Goal: Use online tool/utility: Utilize a website feature to perform a specific function

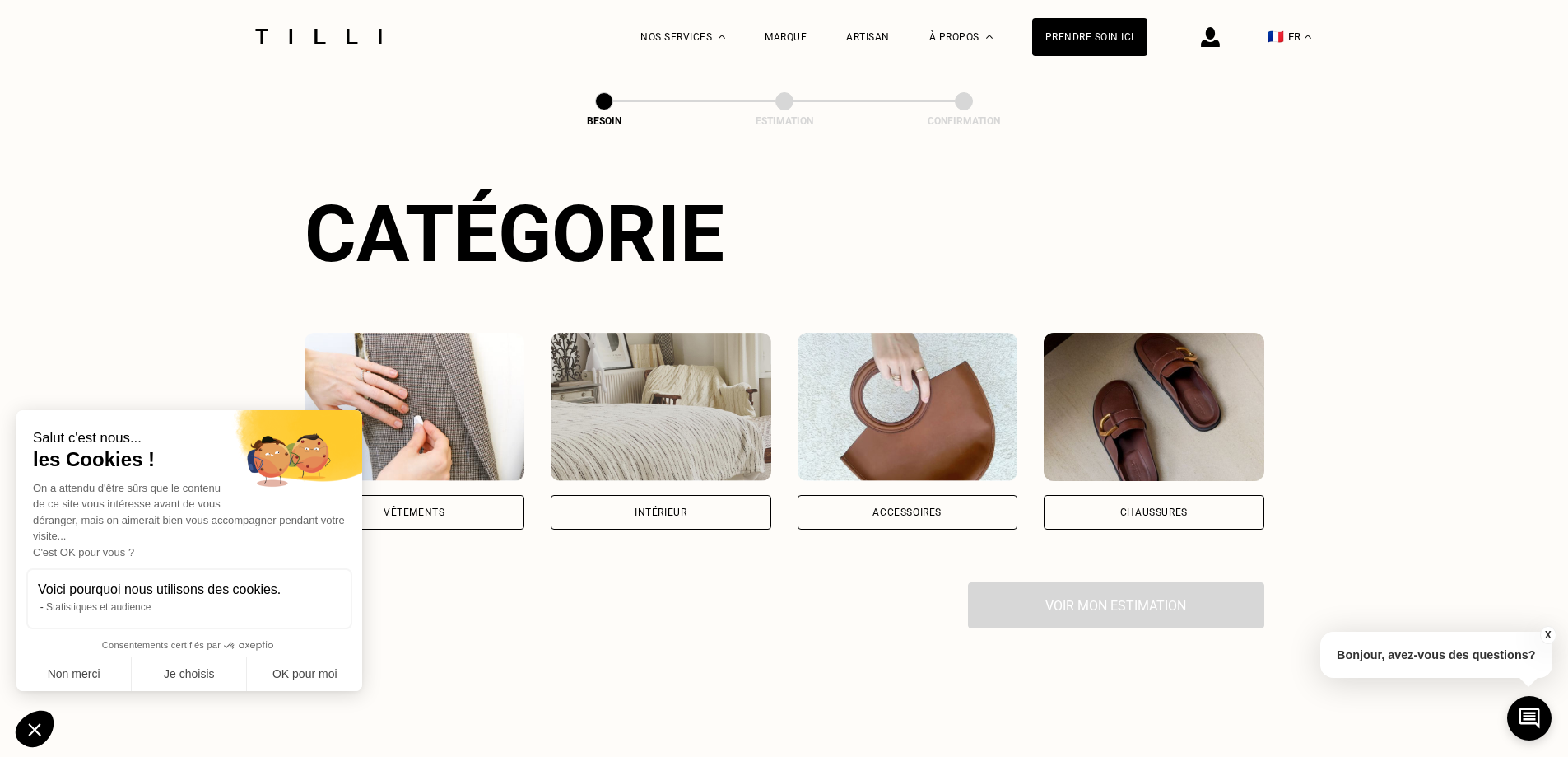
scroll to position [247, 0]
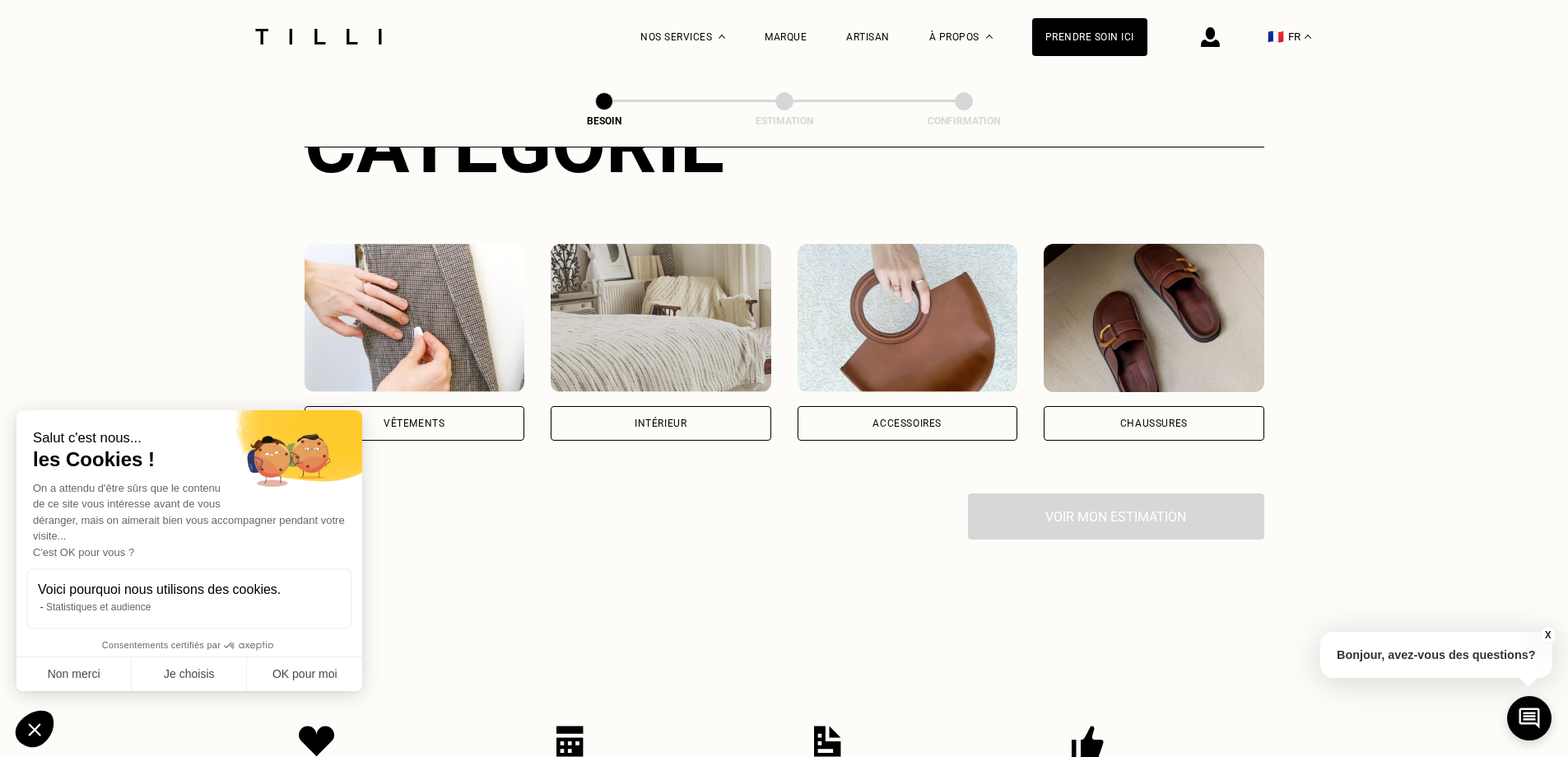
click at [473, 423] on div "Catégorie Vêtements Intérieur Accessoires Chaussures Voir mon estimation" at bounding box center [784, 318] width 960 height 440
click at [440, 412] on div "Vêtements" at bounding box center [414, 423] width 220 height 34
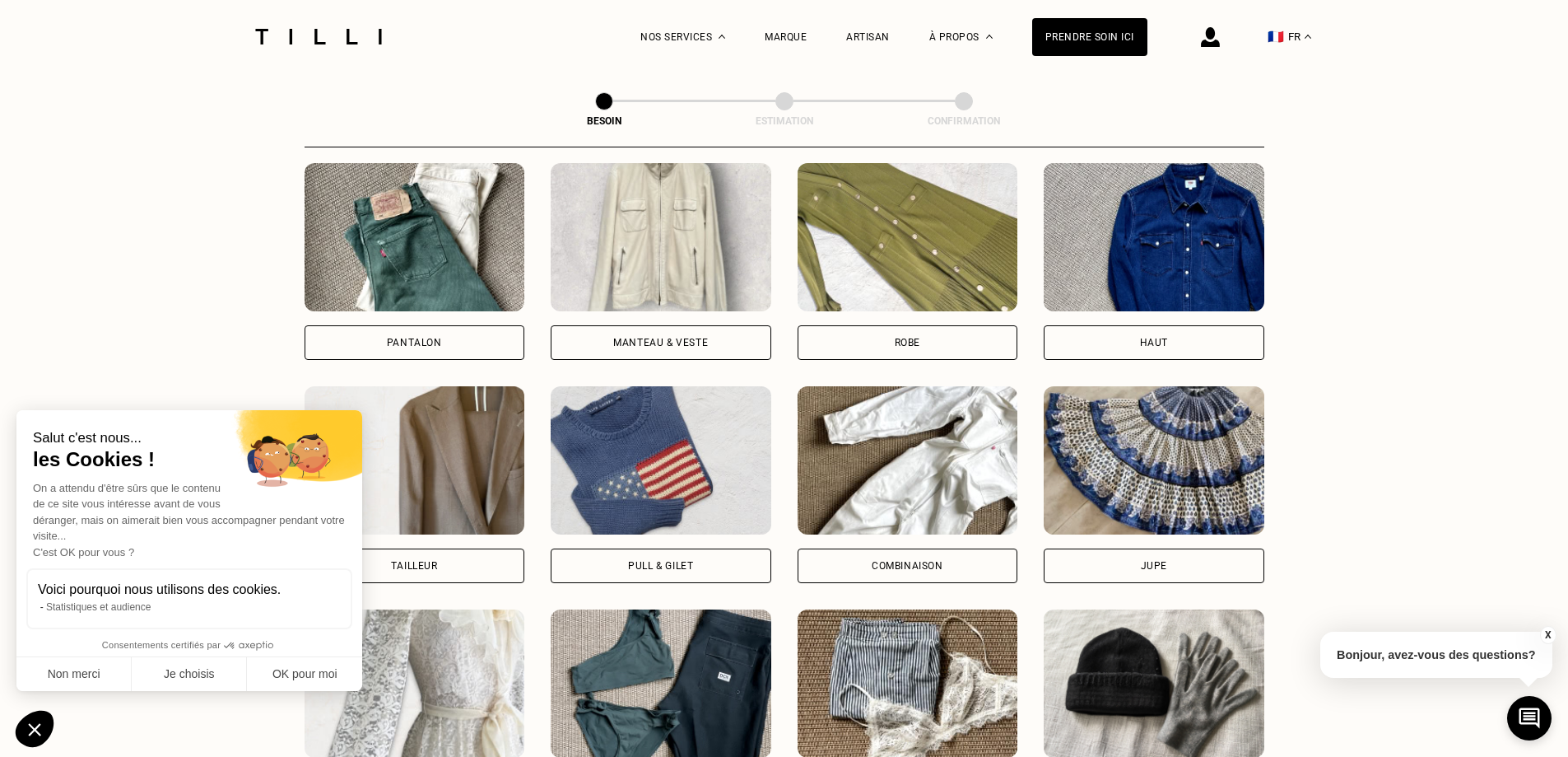
scroll to position [773, 0]
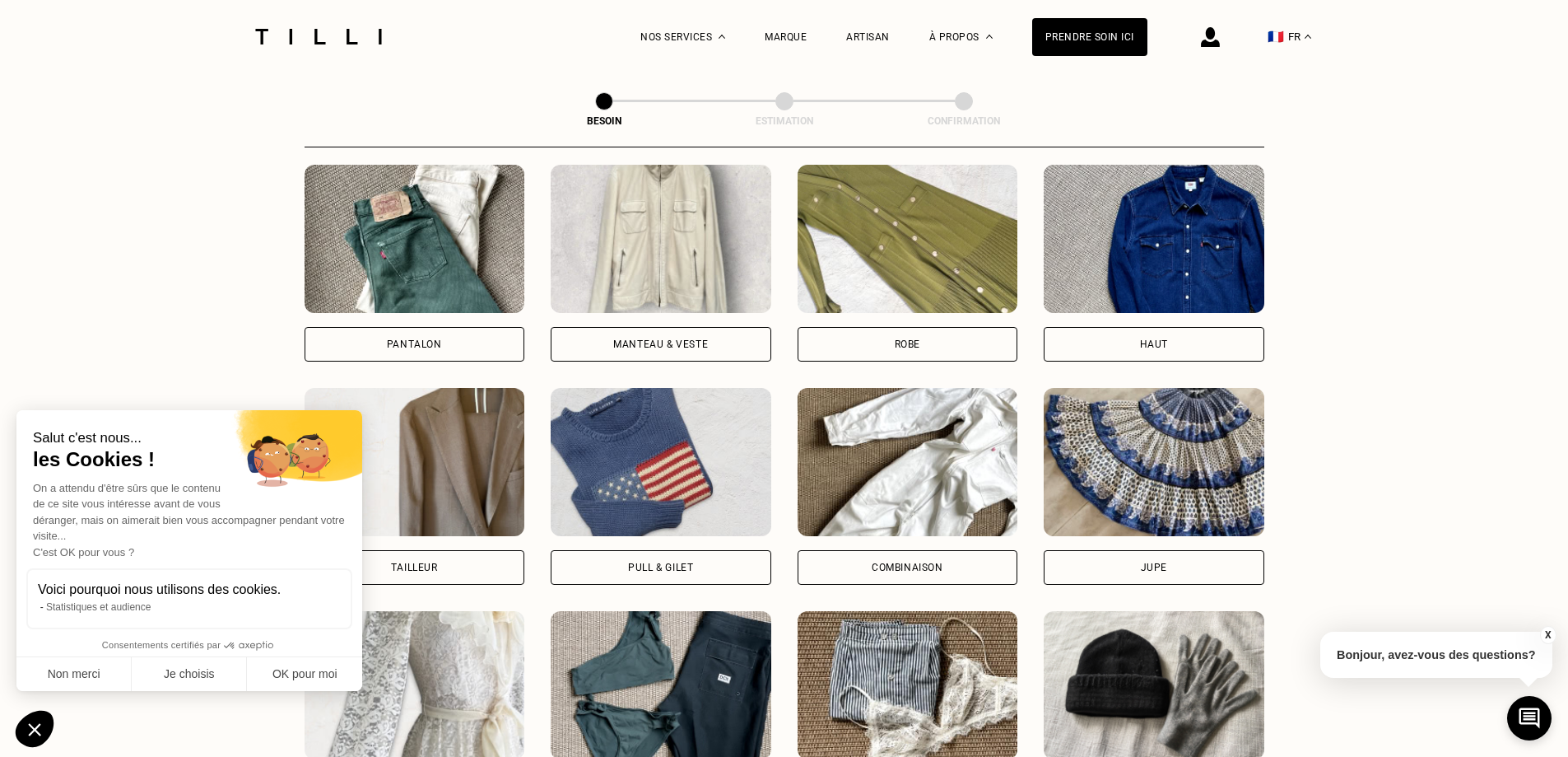
click at [417, 336] on div "Pantalon" at bounding box center [414, 344] width 220 height 34
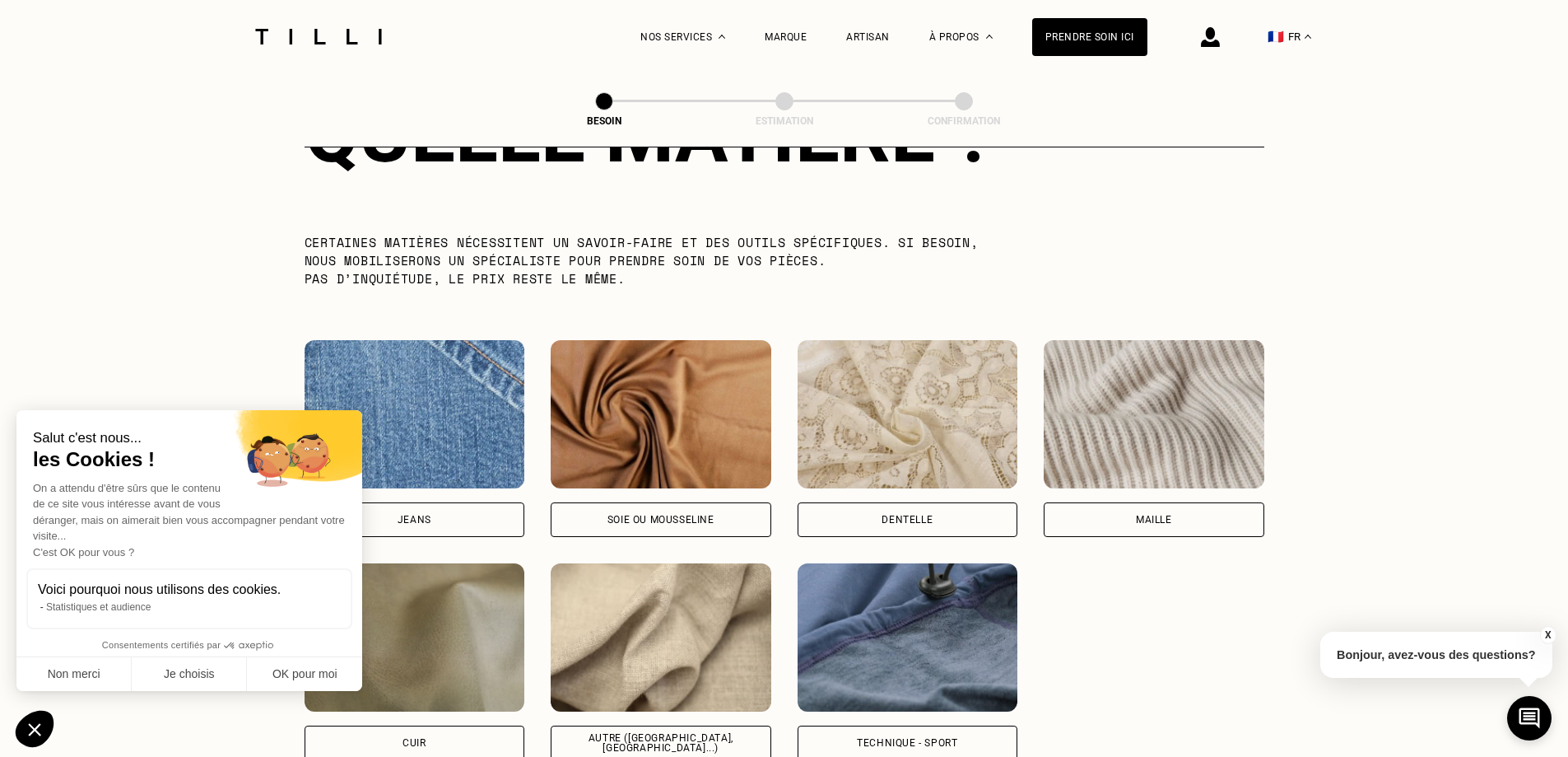
scroll to position [1599, 0]
click at [461, 504] on div "Jeans" at bounding box center [414, 518] width 220 height 34
select select "FR"
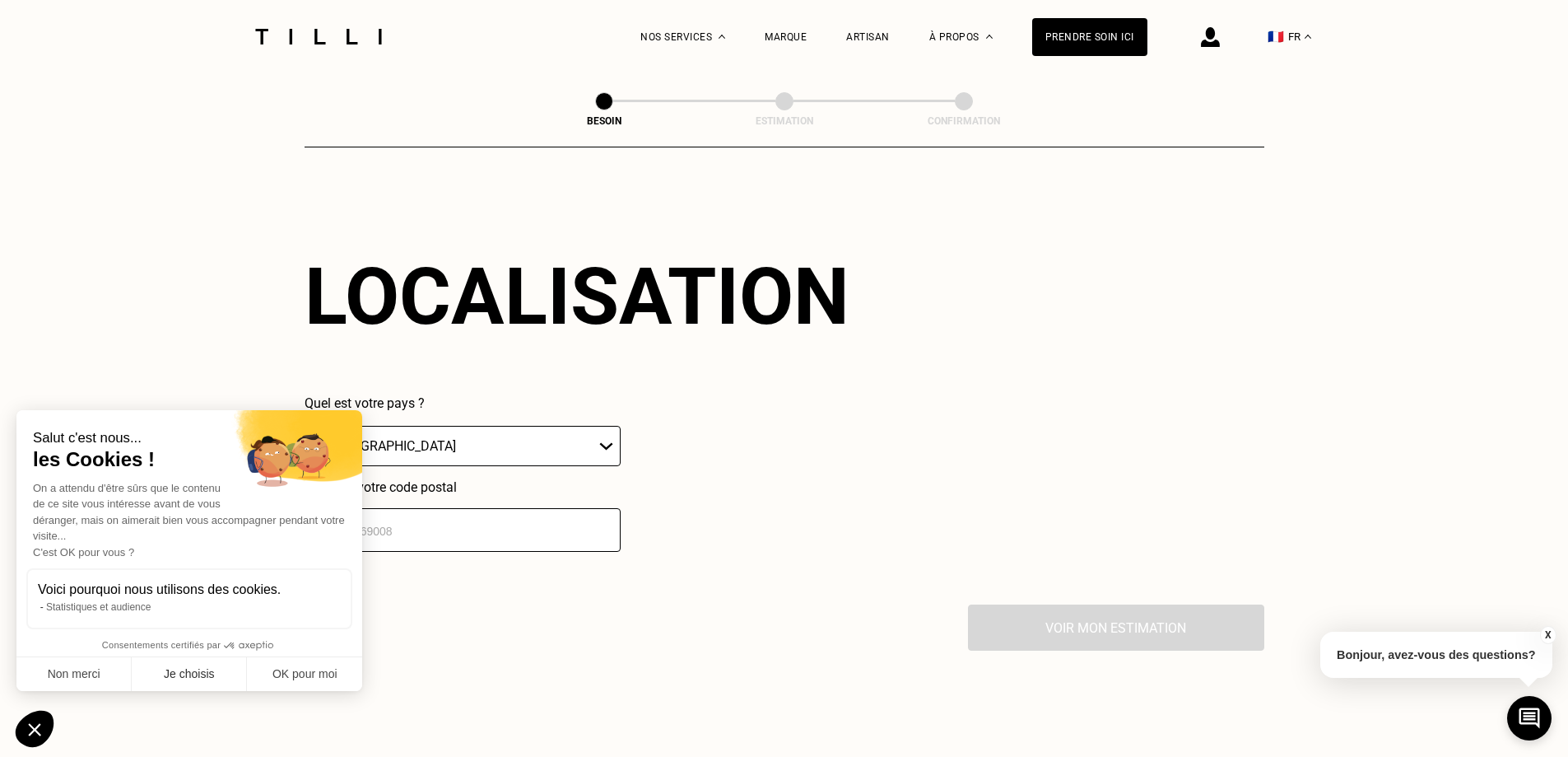
scroll to position [2214, 0]
click at [70, 681] on button "Non merci" at bounding box center [74, 675] width 115 height 34
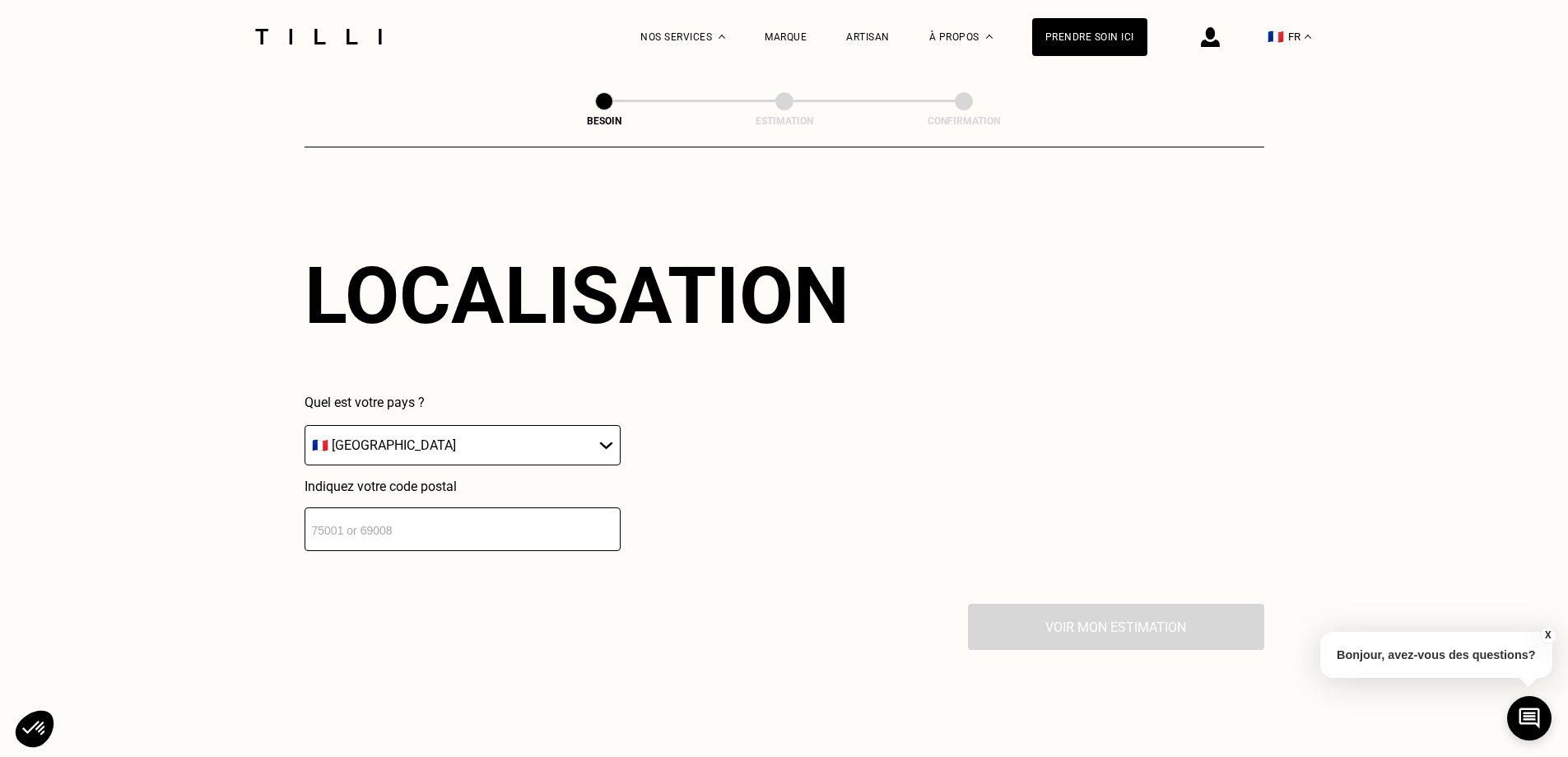
click at [496, 539] on input "number" at bounding box center [462, 529] width 316 height 44
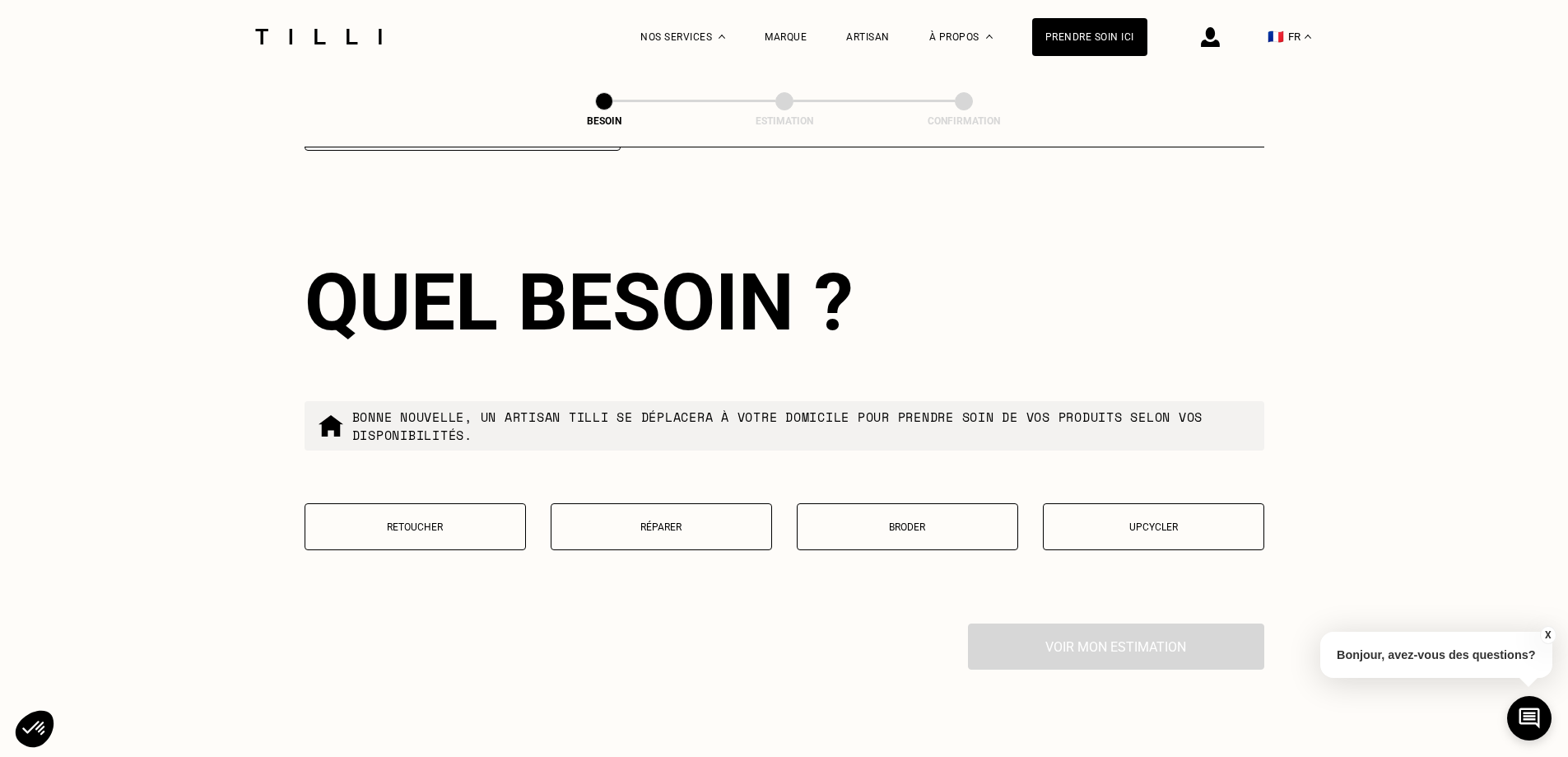
scroll to position [2624, 0]
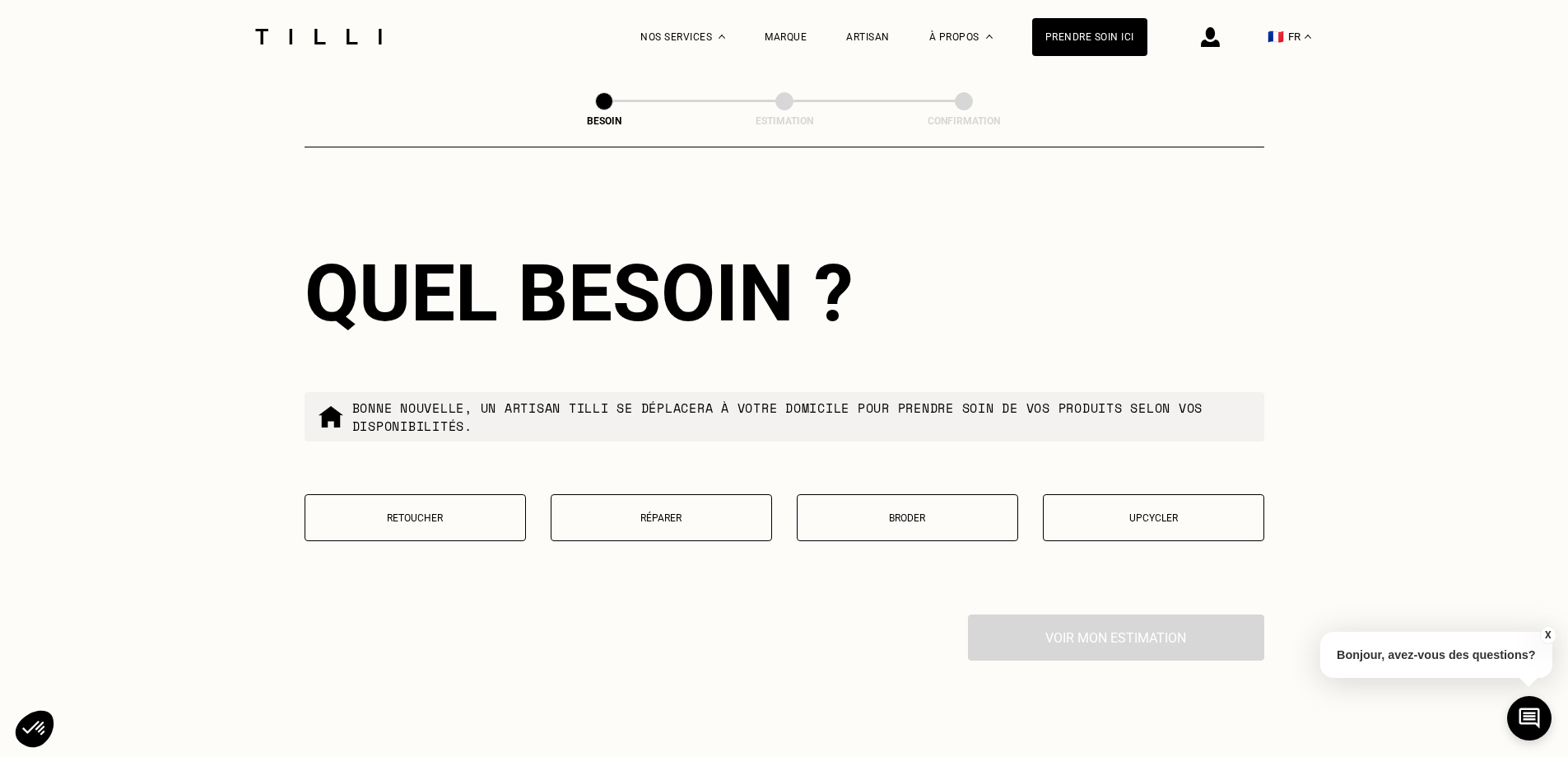
type input "35000"
click at [744, 512] on p "Réparer" at bounding box center [660, 518] width 203 height 11
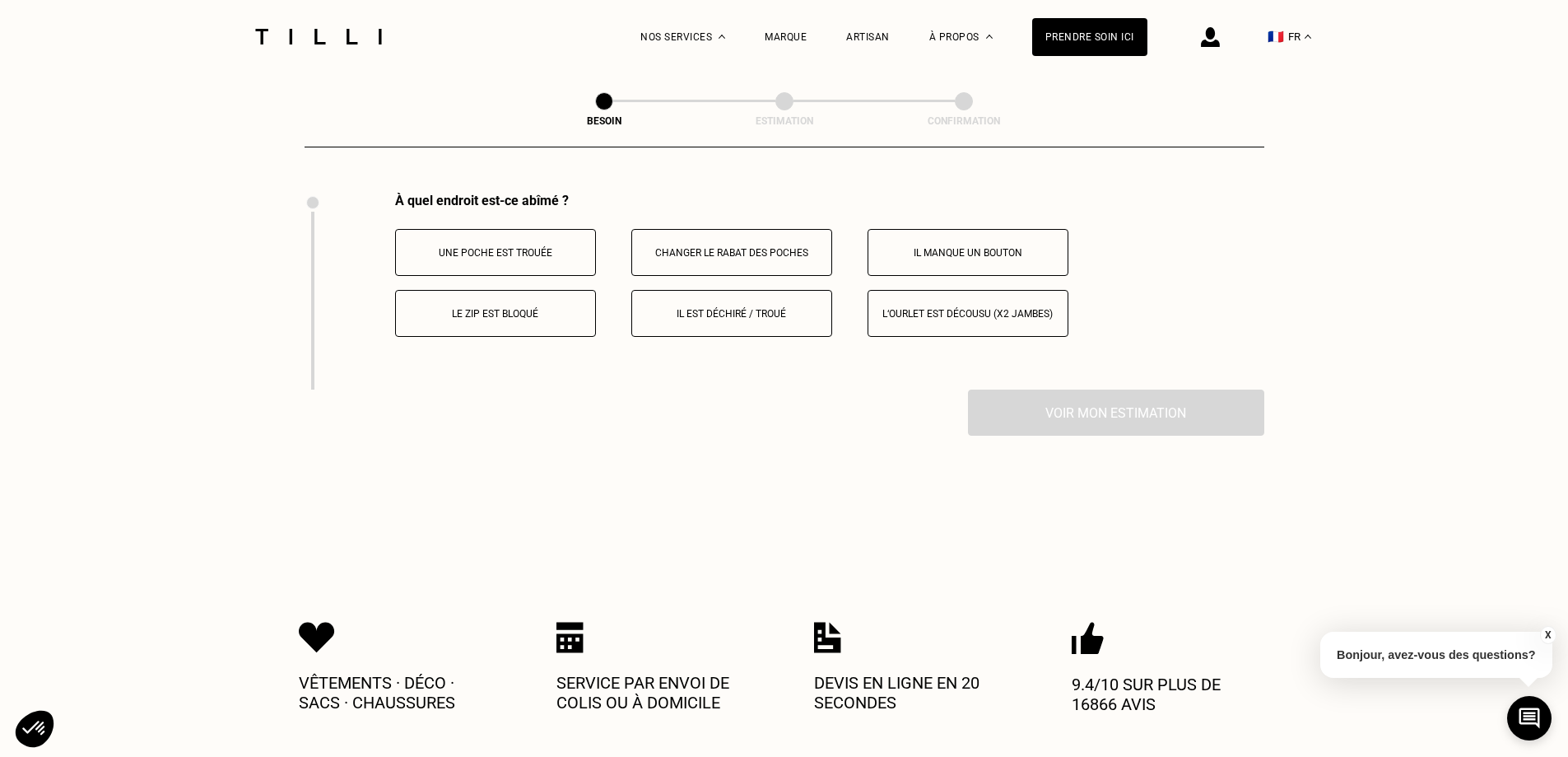
scroll to position [3046, 0]
click at [765, 293] on button "Il est déchiré / troué" at bounding box center [732, 312] width 201 height 47
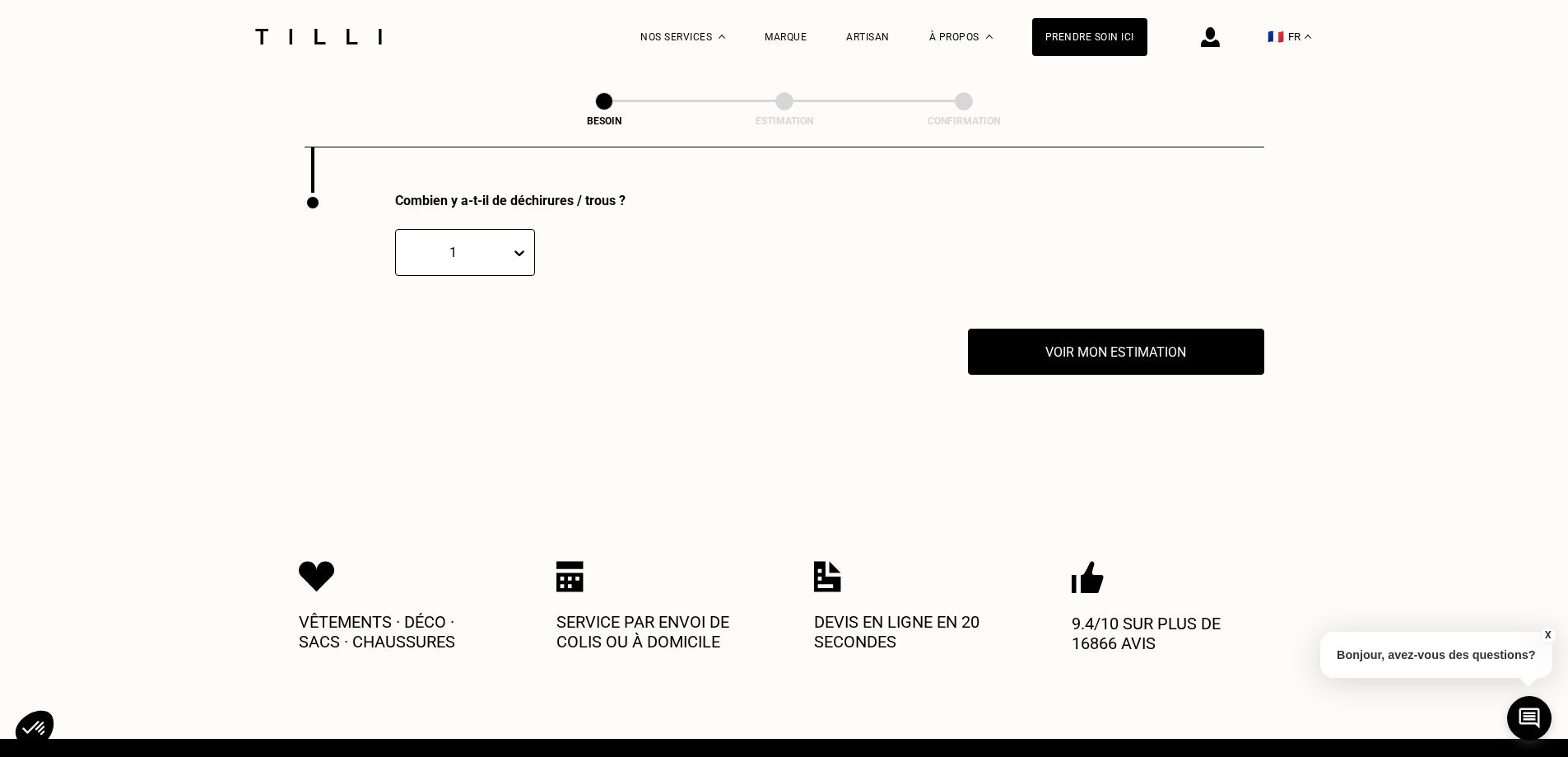
scroll to position [3243, 0]
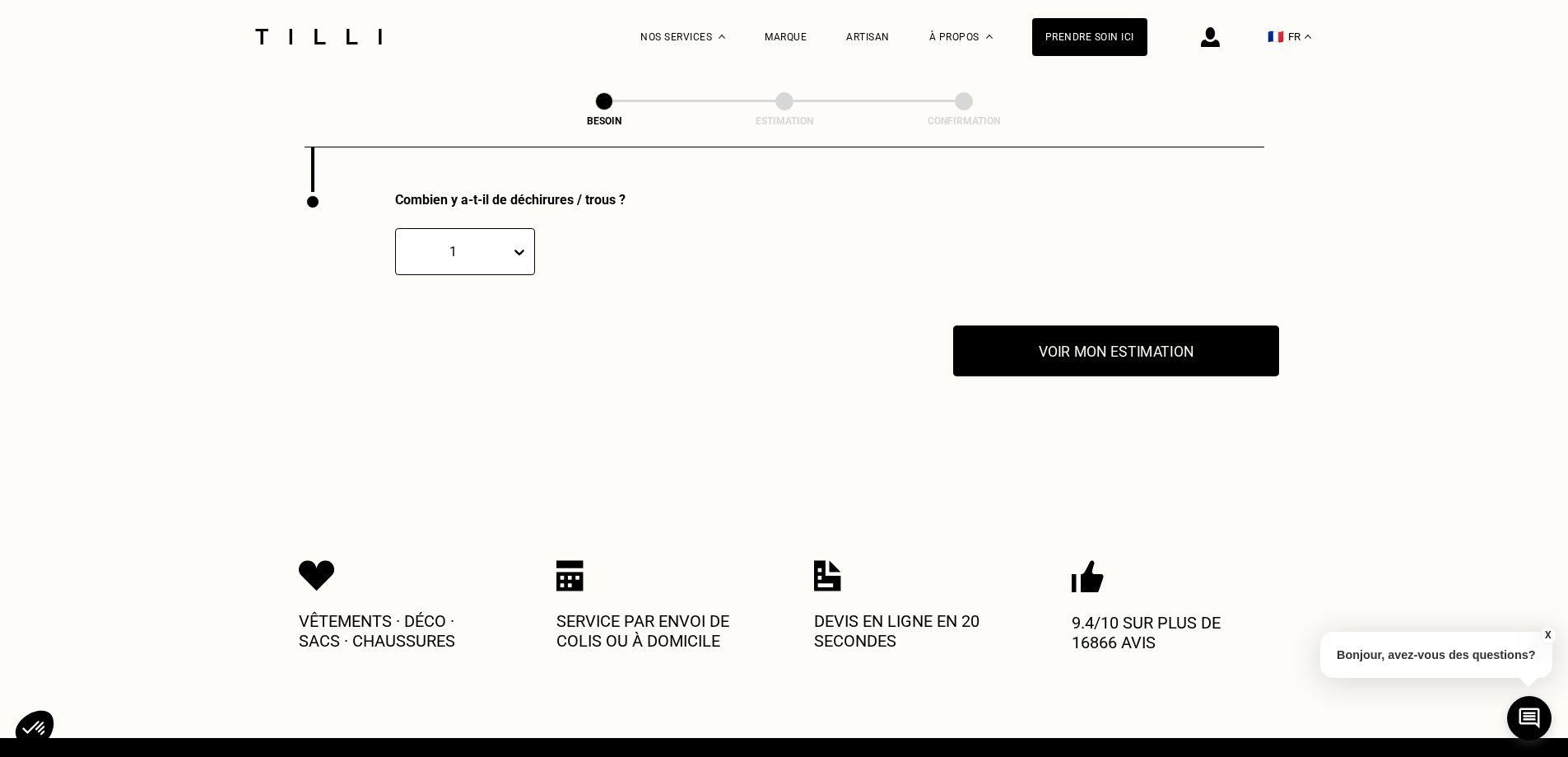
click at [1254, 343] on button "Voir mon estimation" at bounding box center [1116, 350] width 326 height 51
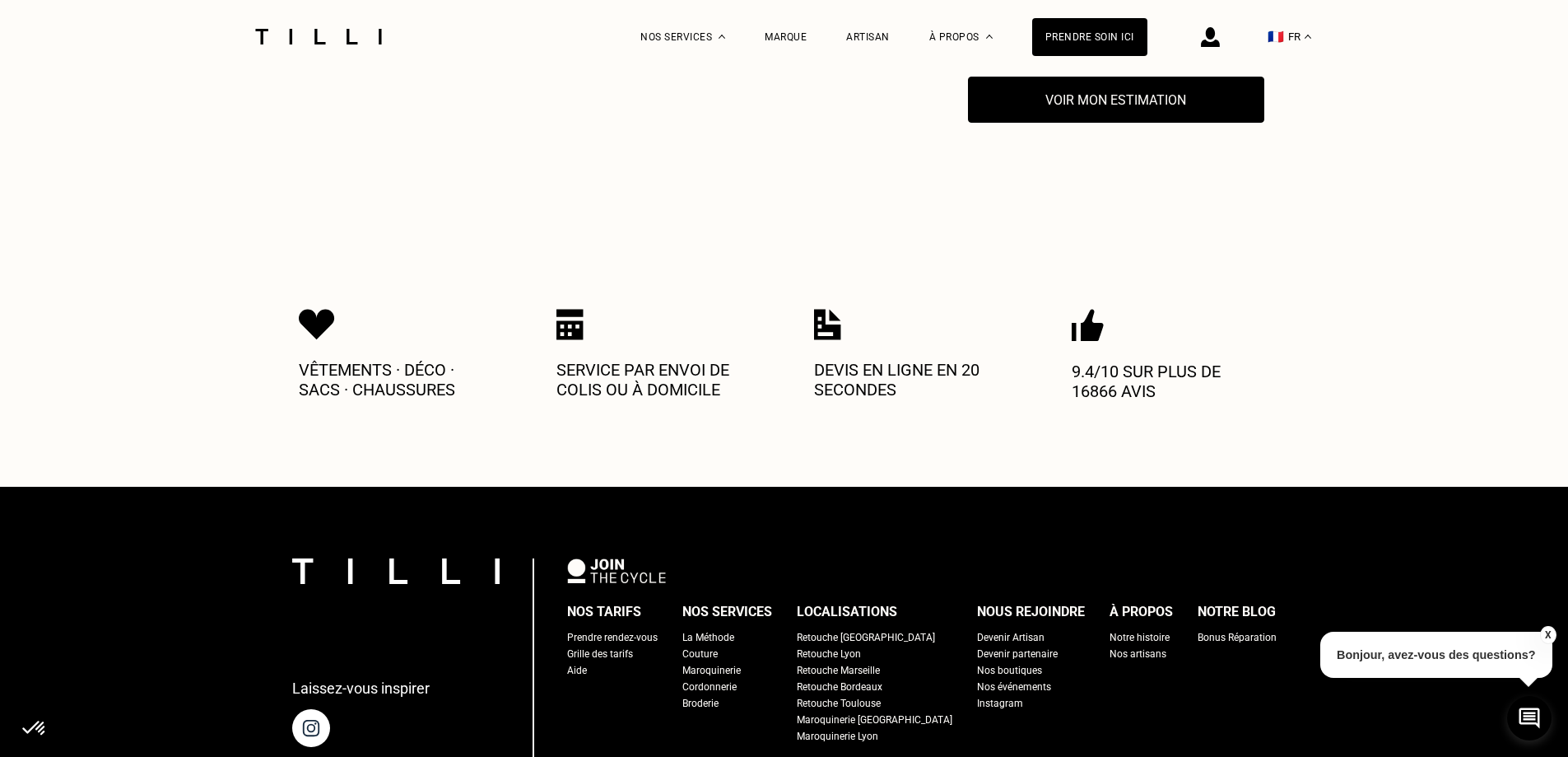
scroll to position [3655, 0]
